Goal: Check status: Check status

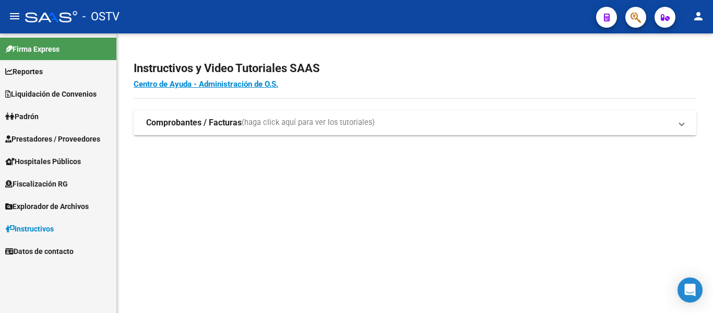
click at [21, 117] on span "Padrón" at bounding box center [21, 116] width 33 height 11
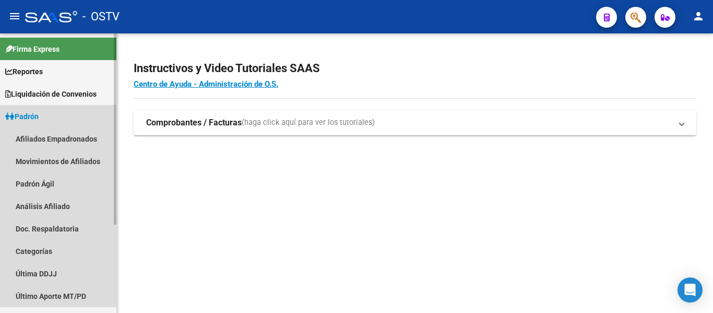
click at [21, 117] on span "Padrón" at bounding box center [21, 116] width 33 height 11
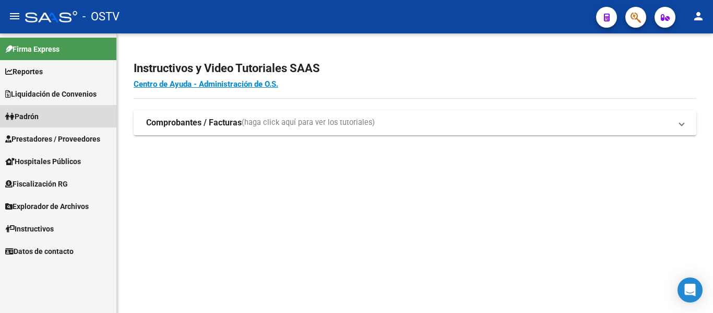
click at [35, 115] on span "Padrón" at bounding box center [21, 116] width 33 height 11
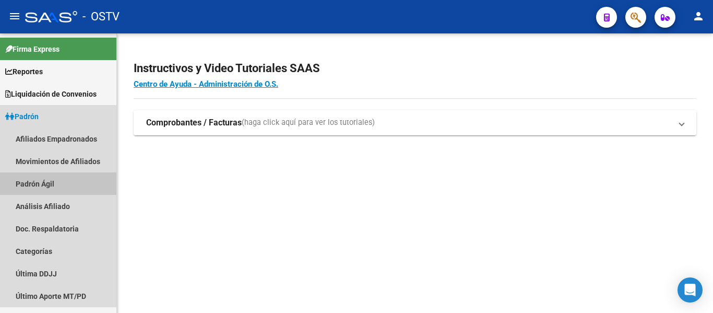
drag, startPoint x: 35, startPoint y: 185, endPoint x: 162, endPoint y: 165, distance: 128.9
click at [35, 186] on link "Padrón Ágil" at bounding box center [58, 183] width 116 height 22
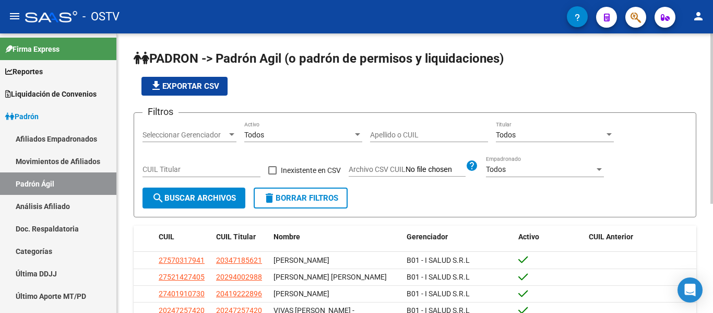
click at [382, 130] on input "Apellido o CUIL" at bounding box center [429, 134] width 118 height 9
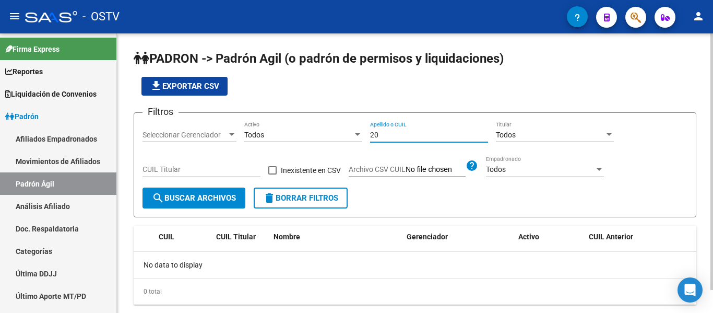
type input "2"
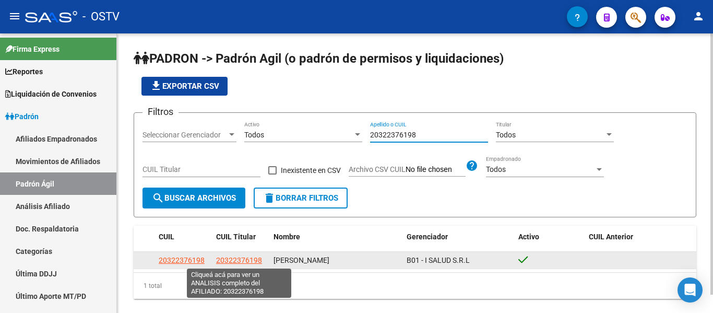
type input "20322376198"
click at [237, 258] on span "20322376198" at bounding box center [239, 260] width 46 height 8
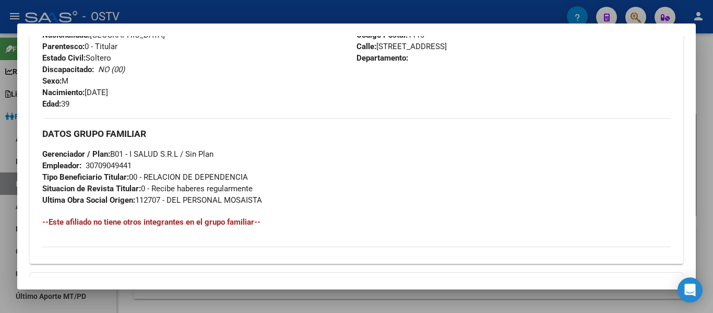
scroll to position [470, 0]
